Goal: Transaction & Acquisition: Purchase product/service

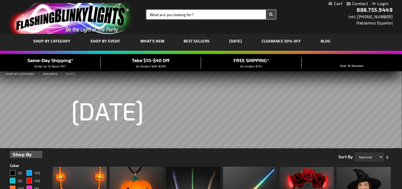
click at [171, 15] on input "Search" at bounding box center [211, 14] width 129 height 9
paste input "12597-RD"
type input "12597-RD"
click at [266, 10] on button "Search" at bounding box center [271, 14] width 10 height 9
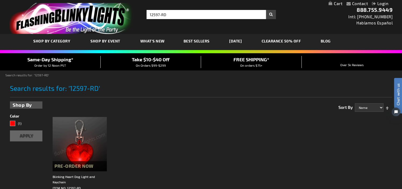
click at [80, 134] on img at bounding box center [80, 144] width 54 height 54
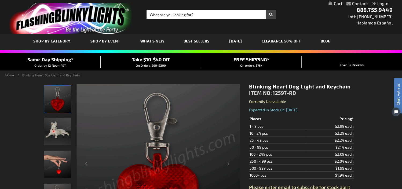
click at [56, 133] on img "Dog wearing Blinking Heart Dog Light and Keychain" at bounding box center [57, 131] width 27 height 27
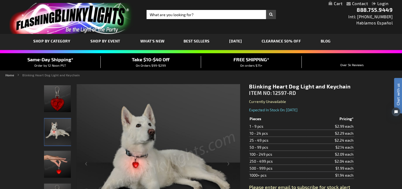
click at [146, 41] on span "What's New" at bounding box center [152, 41] width 24 height 5
